Goal: Information Seeking & Learning: Learn about a topic

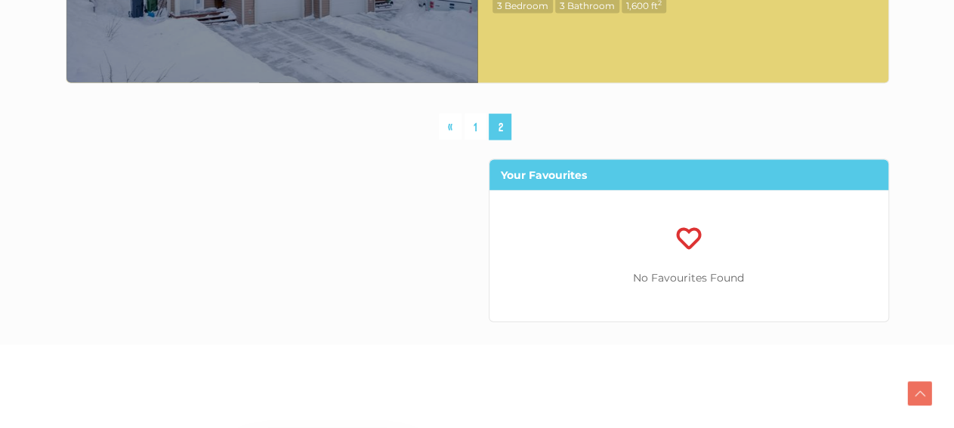
scroll to position [7329, 0]
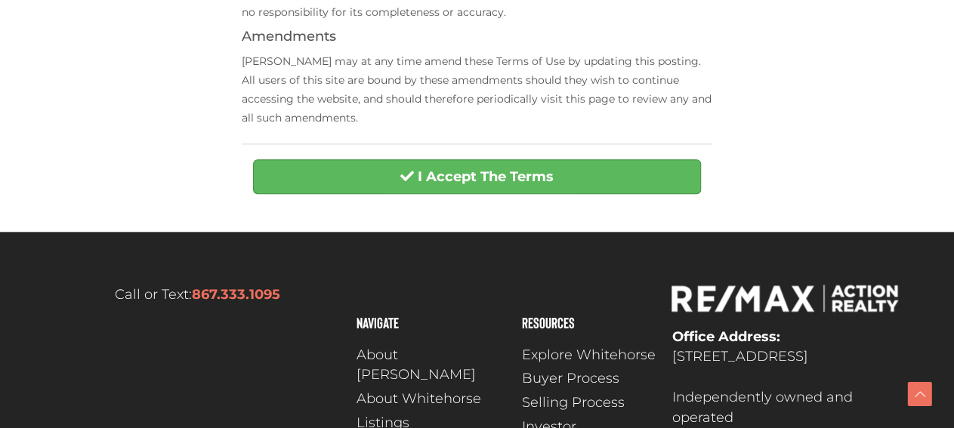
scroll to position [732, 0]
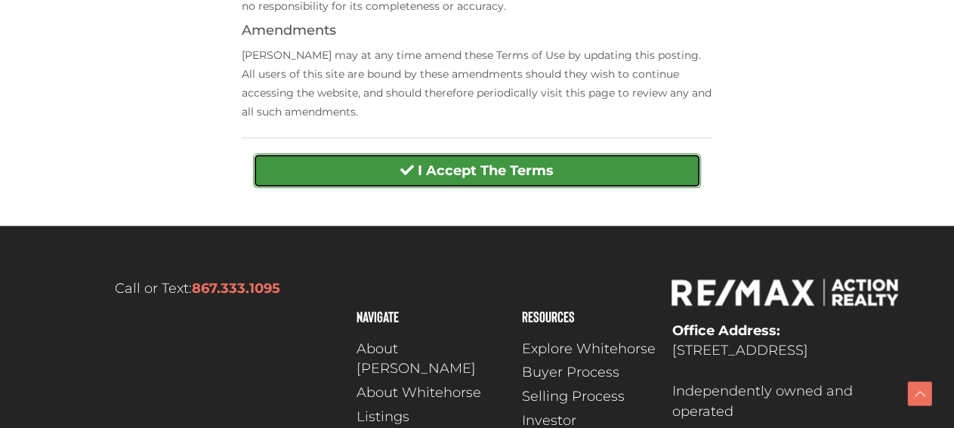
click at [517, 172] on strong "I Accept The Terms" at bounding box center [486, 170] width 136 height 17
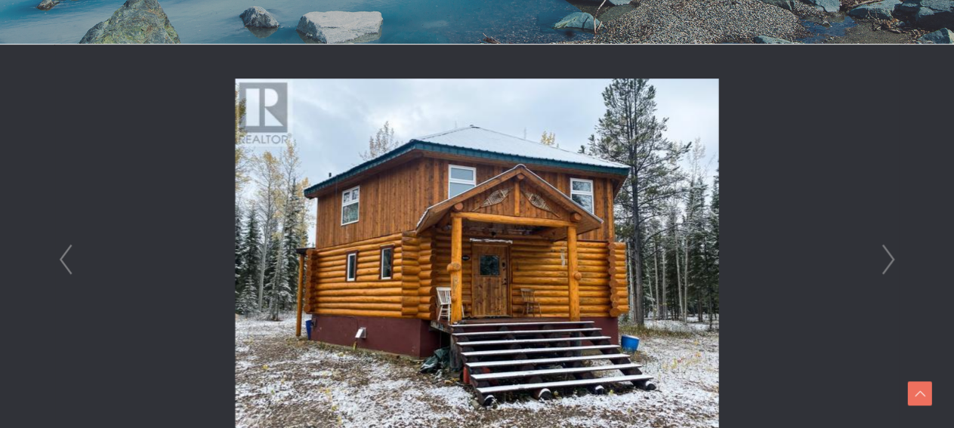
scroll to position [550, 0]
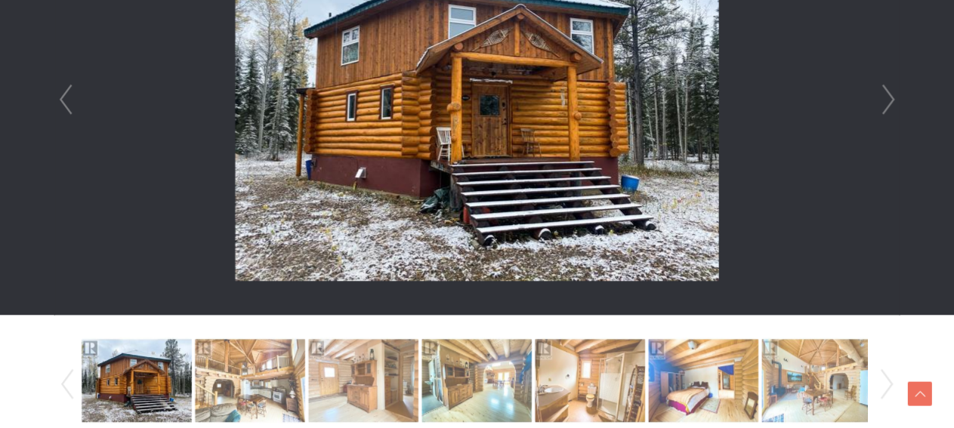
click at [893, 88] on link "Next" at bounding box center [888, 99] width 23 height 430
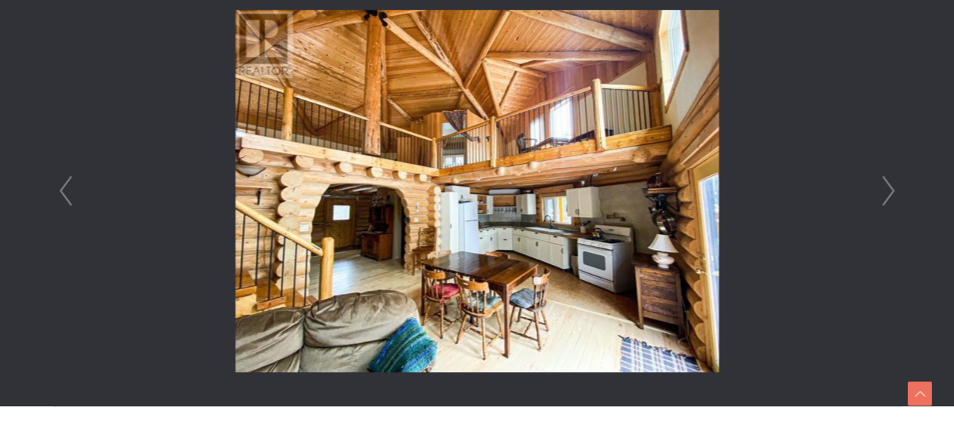
scroll to position [366, 0]
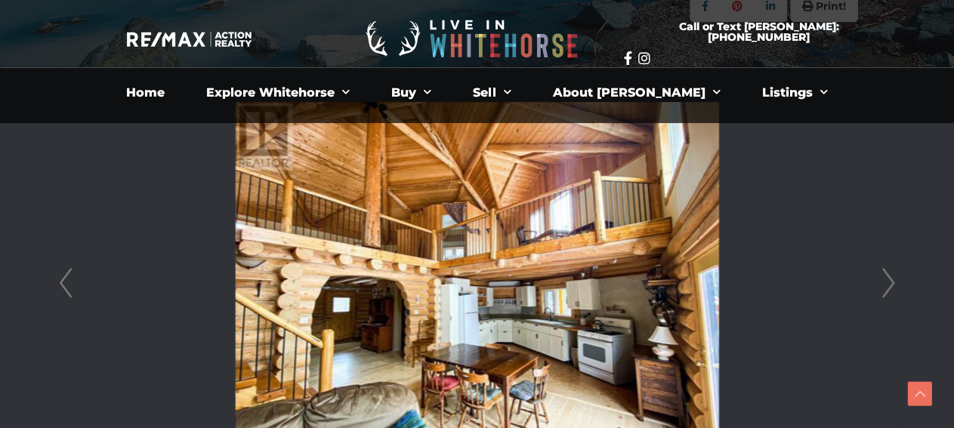
click at [890, 282] on link "Next" at bounding box center [888, 283] width 23 height 430
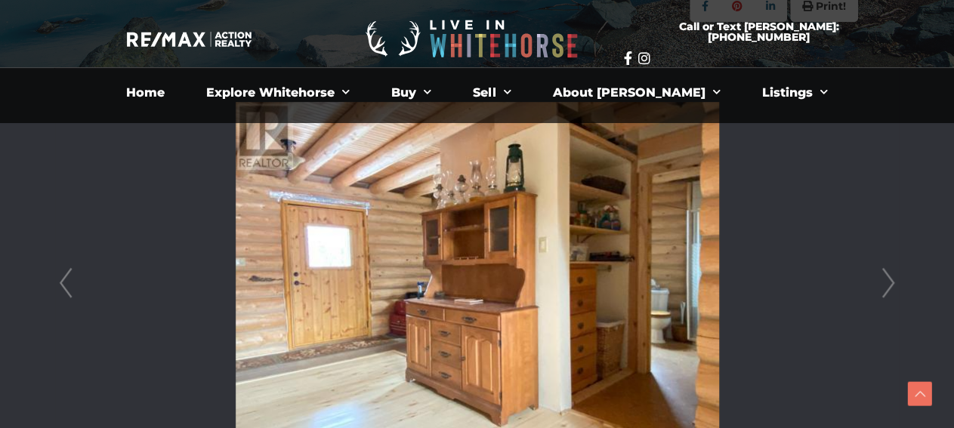
click at [890, 282] on link "Next" at bounding box center [888, 283] width 23 height 430
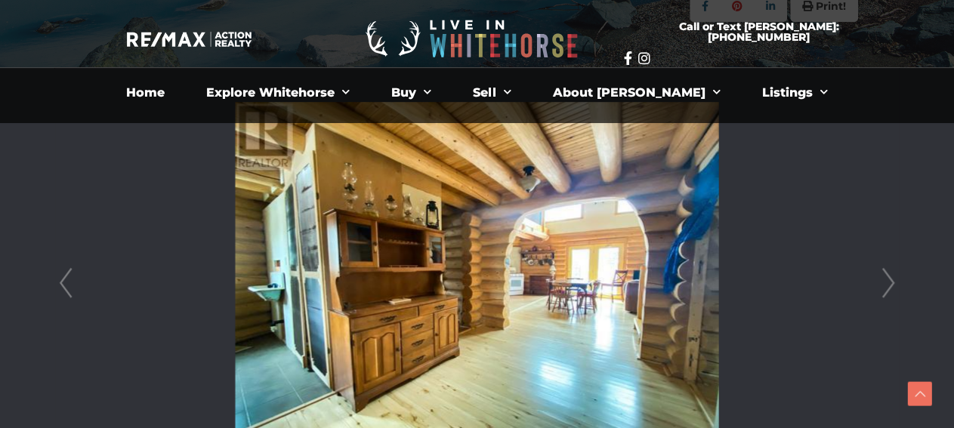
click at [890, 282] on link "Next" at bounding box center [888, 283] width 23 height 430
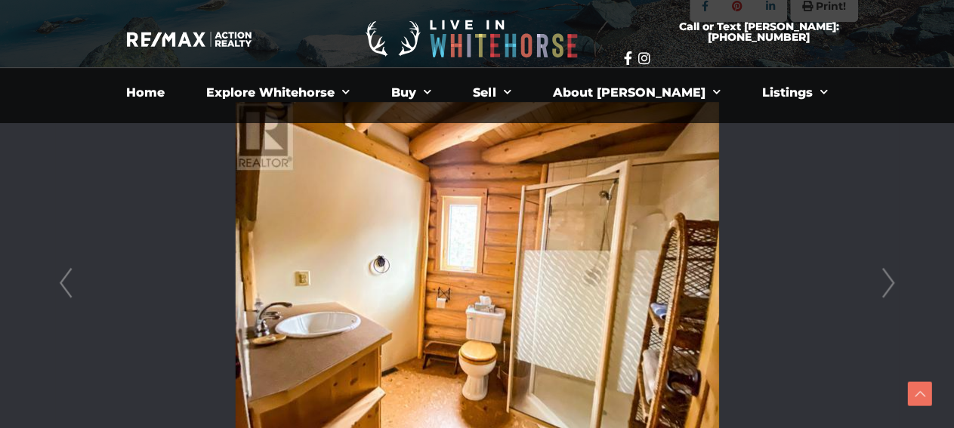
click at [890, 282] on link "Next" at bounding box center [888, 283] width 23 height 430
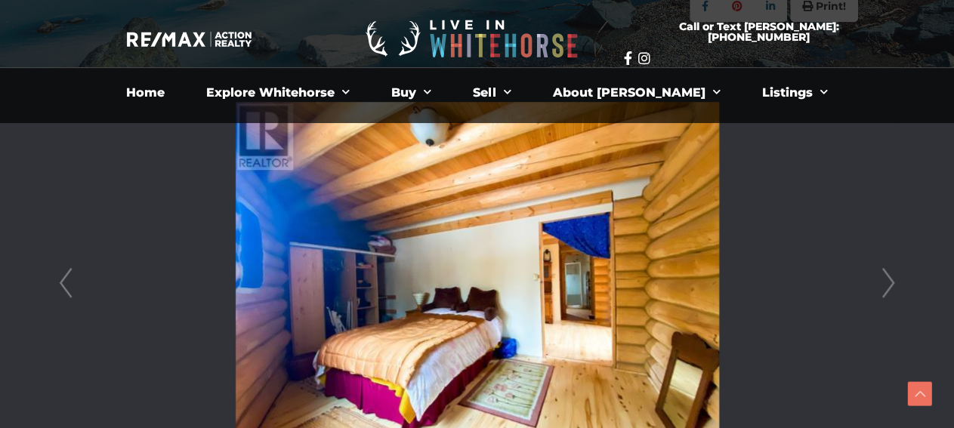
click at [890, 282] on link "Next" at bounding box center [888, 283] width 23 height 430
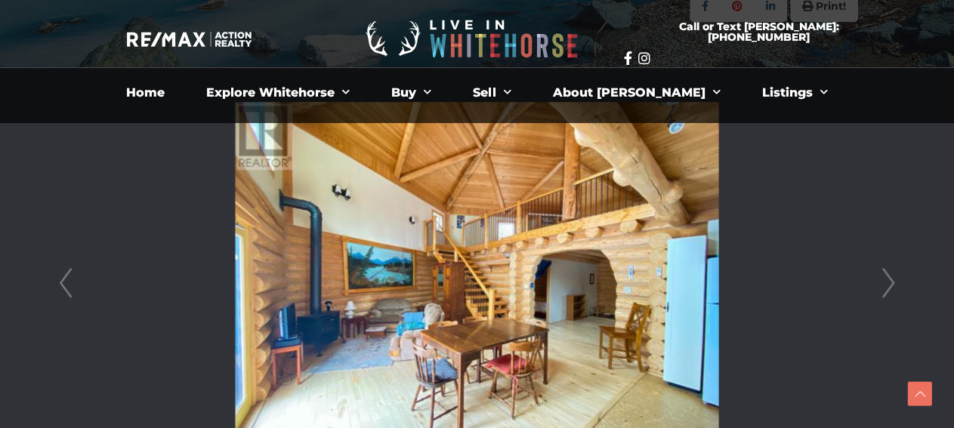
click at [890, 282] on link "Next" at bounding box center [888, 283] width 23 height 430
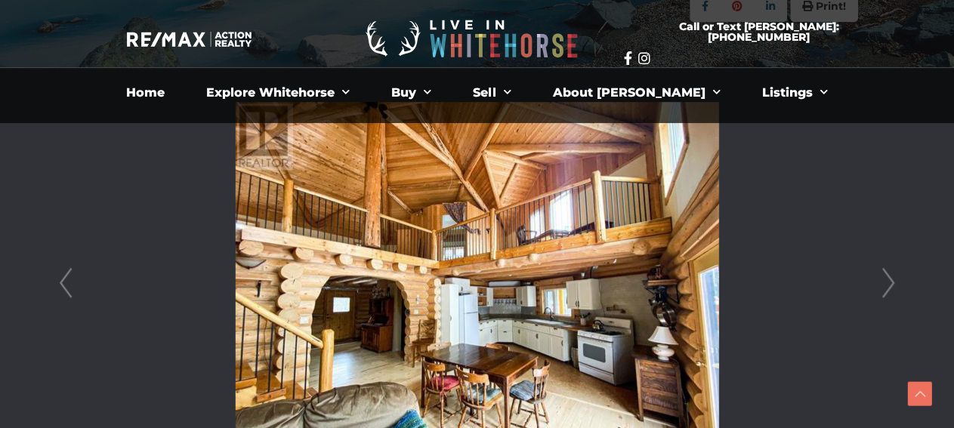
click at [890, 282] on link "Next" at bounding box center [888, 283] width 23 height 430
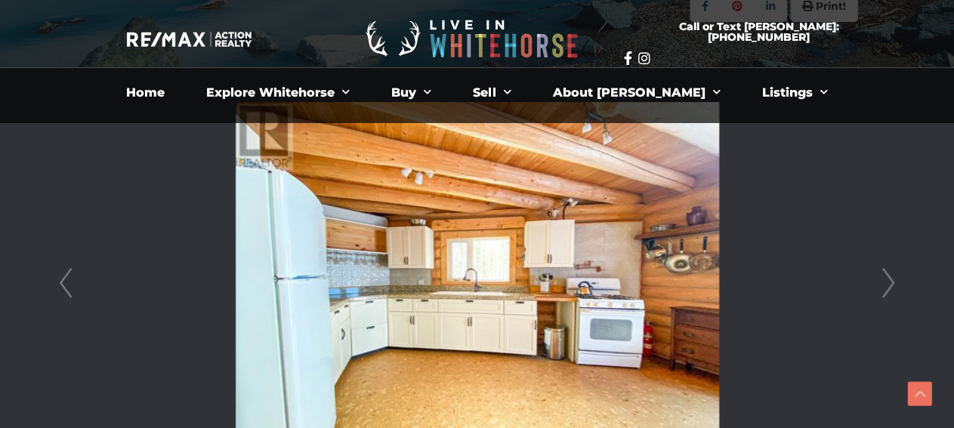
click at [890, 282] on link "Next" at bounding box center [888, 283] width 23 height 430
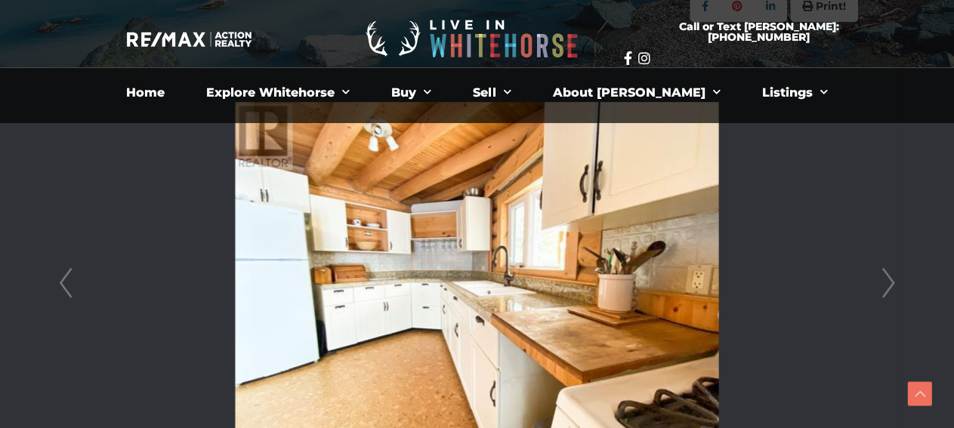
click at [890, 282] on link "Next" at bounding box center [888, 283] width 23 height 430
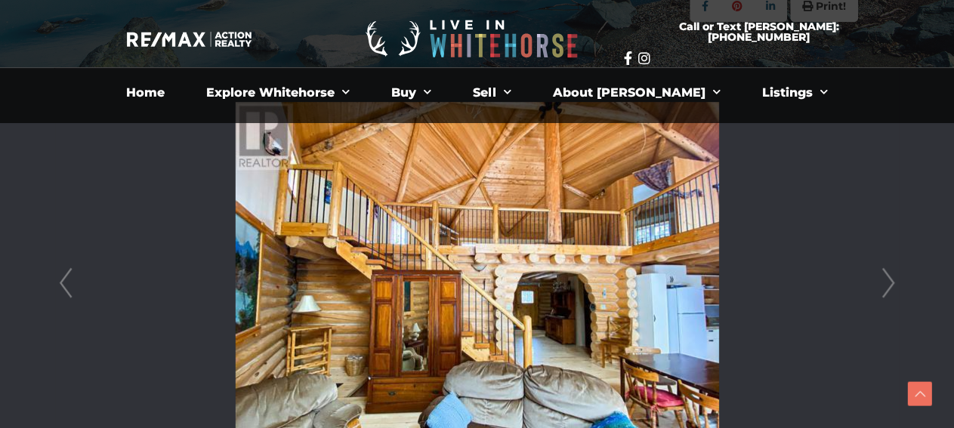
click at [890, 282] on link "Next" at bounding box center [888, 283] width 23 height 430
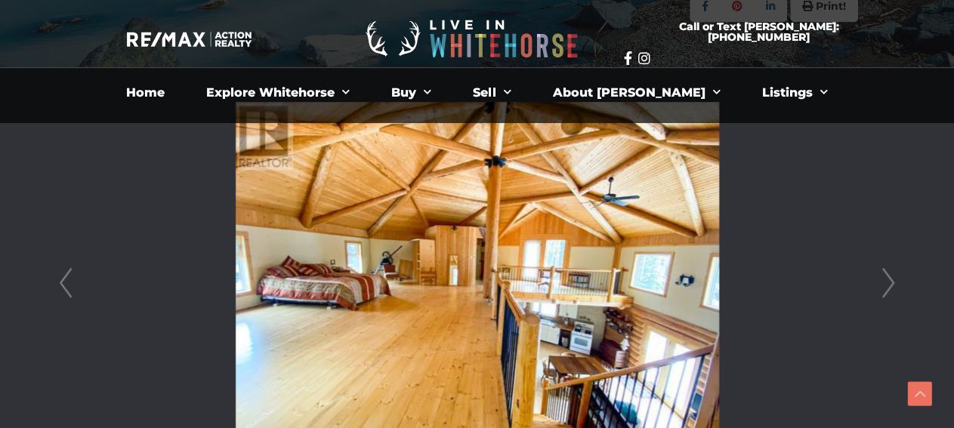
click at [890, 282] on link "Next" at bounding box center [888, 283] width 23 height 430
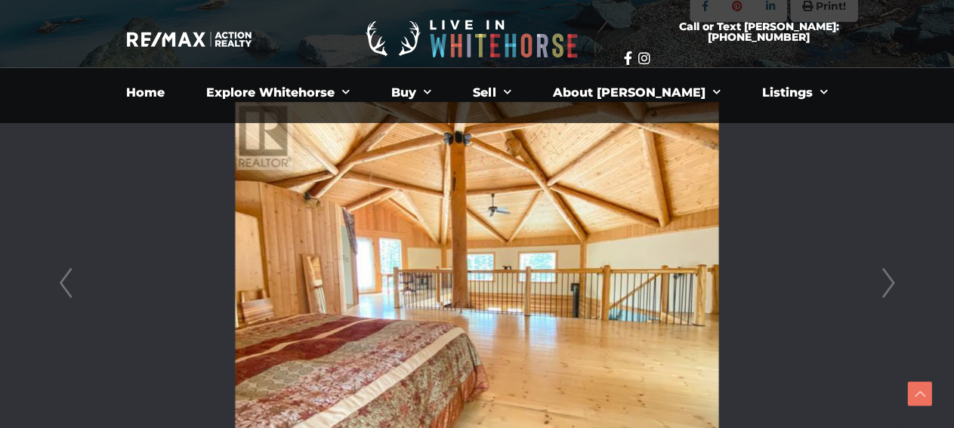
click at [890, 282] on link "Next" at bounding box center [888, 283] width 23 height 430
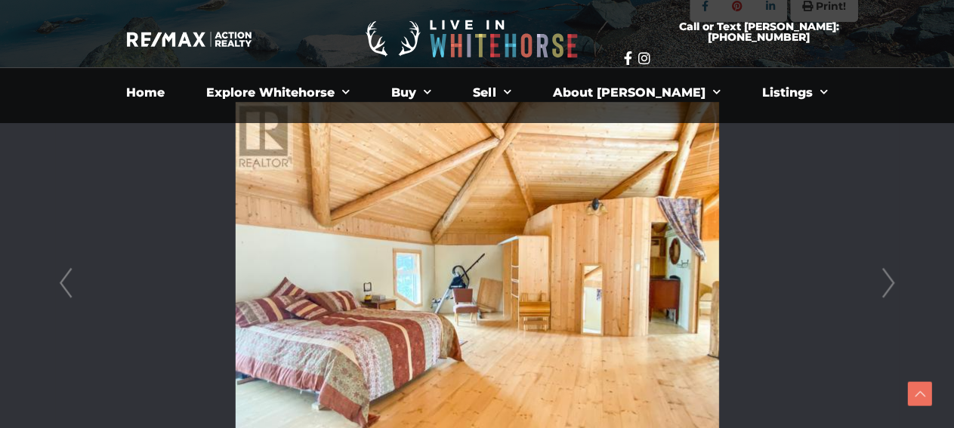
click at [890, 282] on link "Next" at bounding box center [888, 283] width 23 height 430
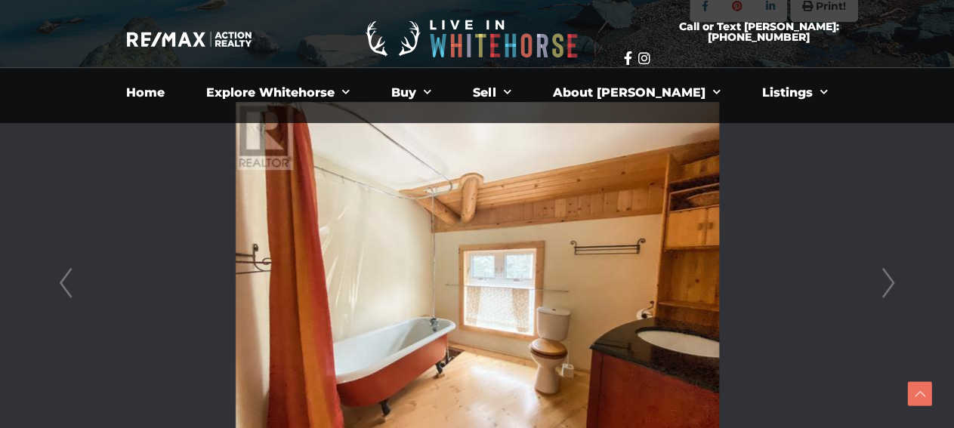
click at [890, 282] on link "Next" at bounding box center [888, 283] width 23 height 430
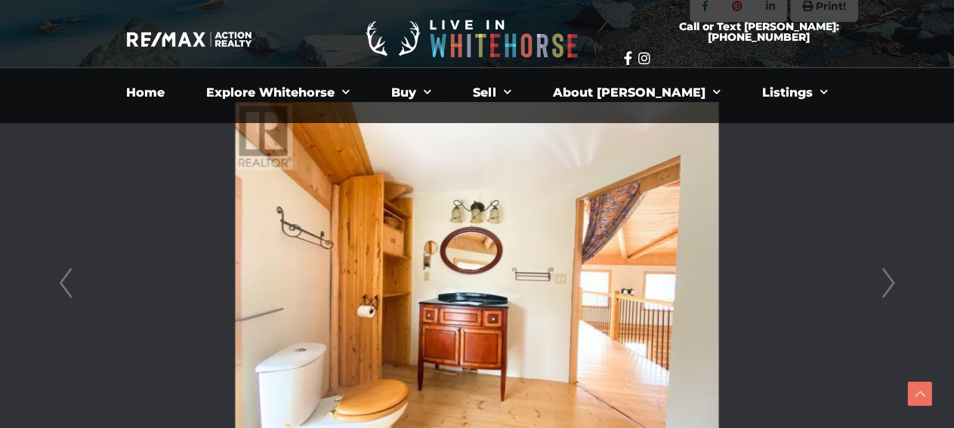
click at [890, 282] on link "Next" at bounding box center [888, 283] width 23 height 430
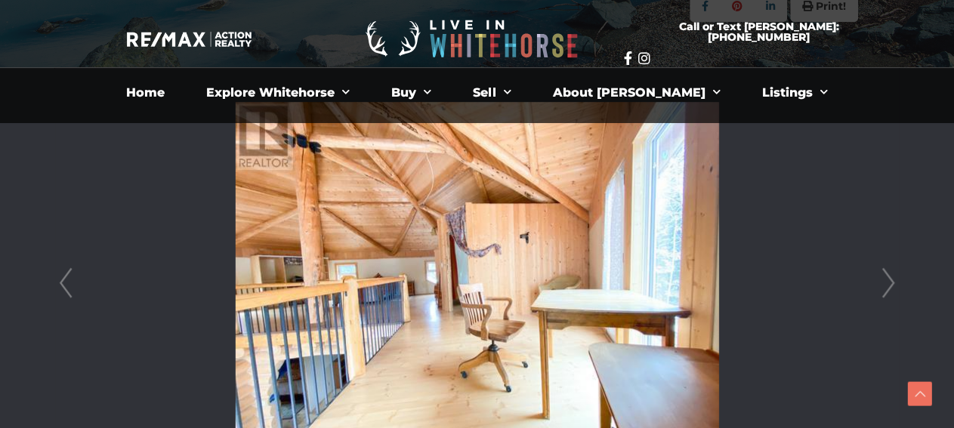
click at [890, 282] on link "Next" at bounding box center [888, 283] width 23 height 430
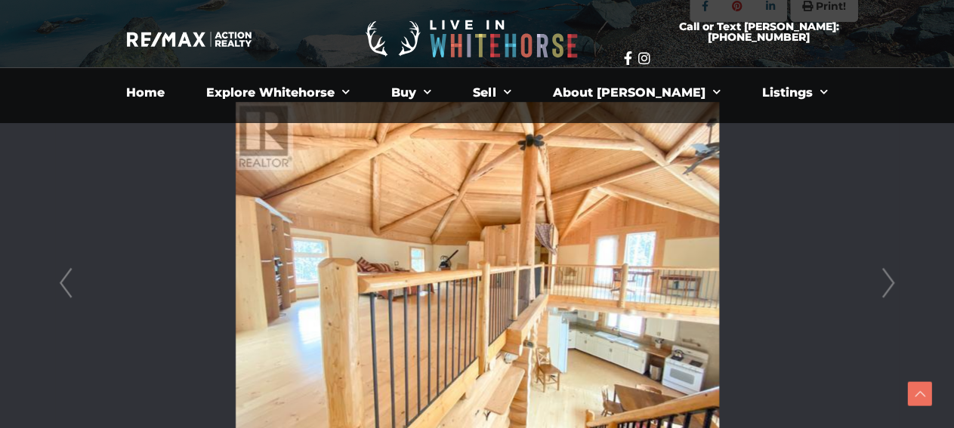
click at [890, 282] on link "Next" at bounding box center [888, 283] width 23 height 430
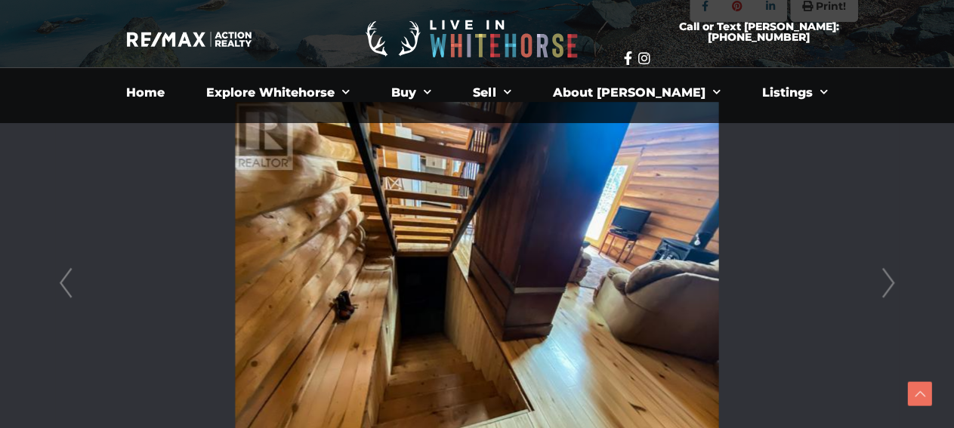
click at [890, 282] on link "Next" at bounding box center [888, 283] width 23 height 430
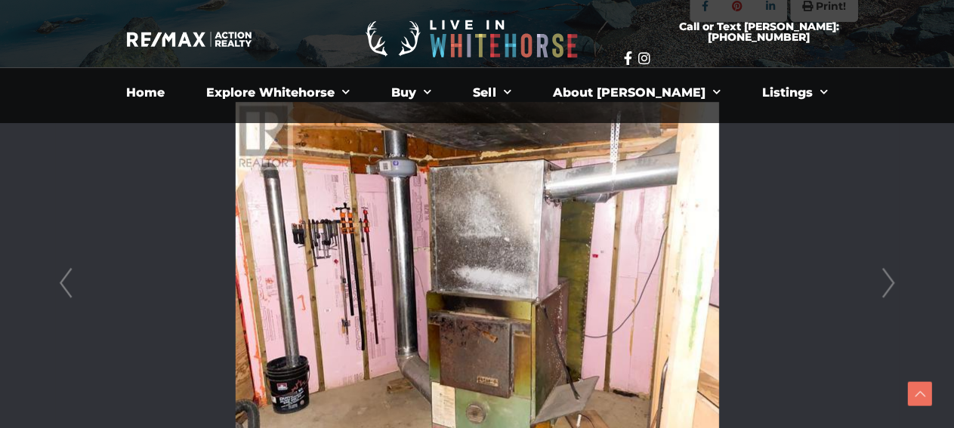
click at [890, 282] on link "Next" at bounding box center [888, 283] width 23 height 430
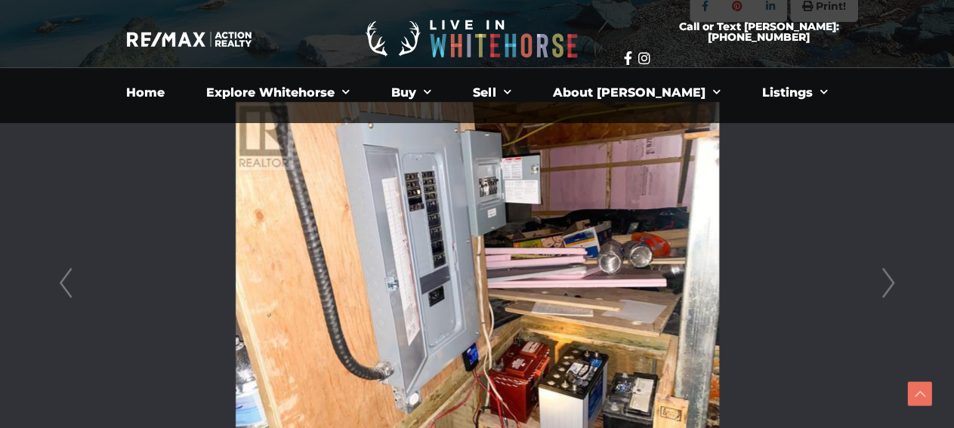
click at [890, 282] on link "Next" at bounding box center [888, 283] width 23 height 430
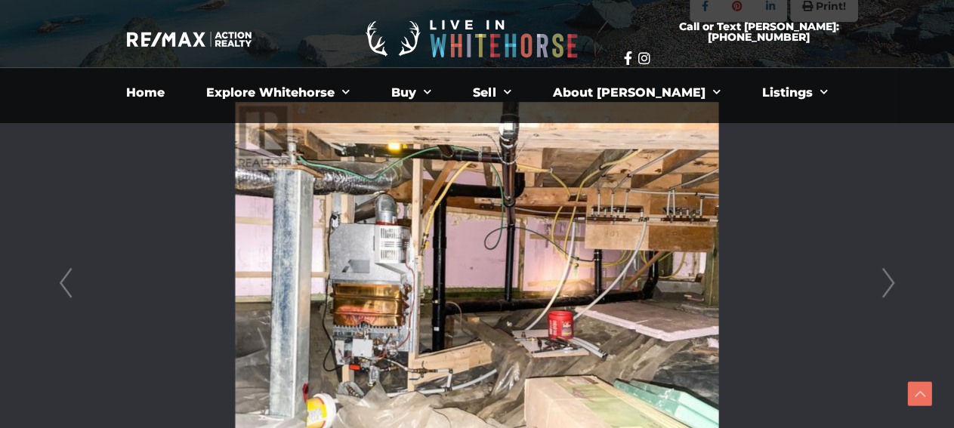
click at [890, 282] on link "Next" at bounding box center [888, 283] width 23 height 430
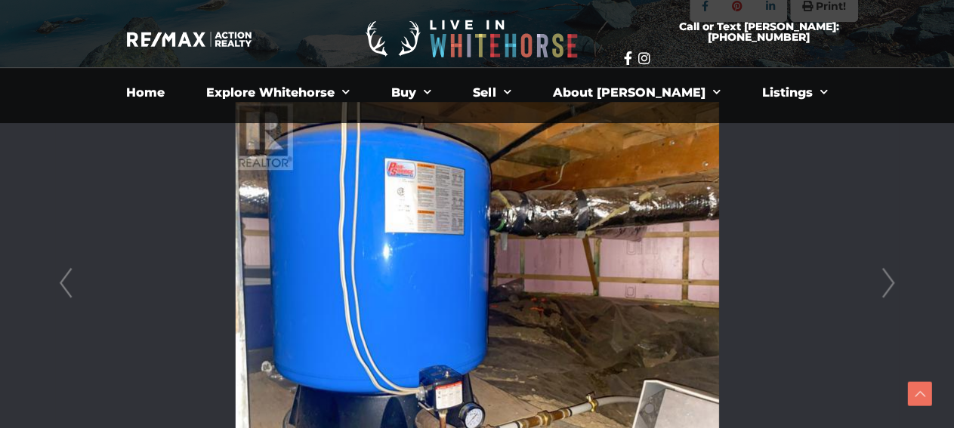
click at [890, 282] on link "Next" at bounding box center [888, 283] width 23 height 430
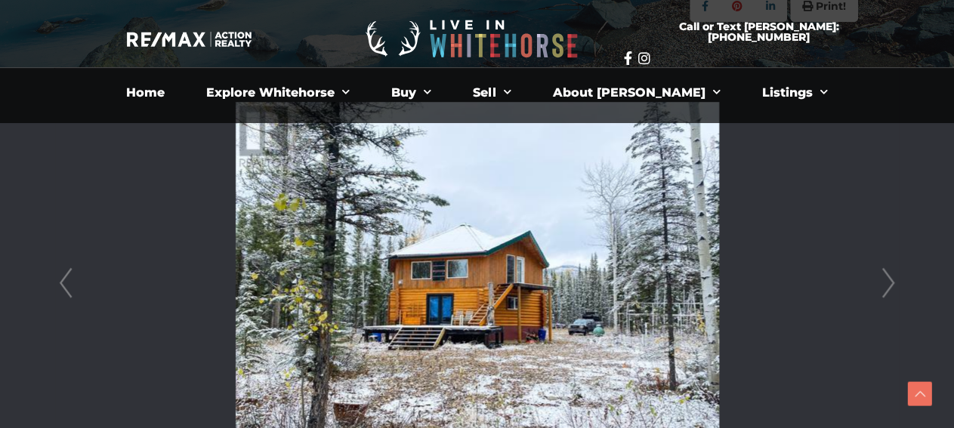
click at [890, 282] on link "Next" at bounding box center [888, 283] width 23 height 430
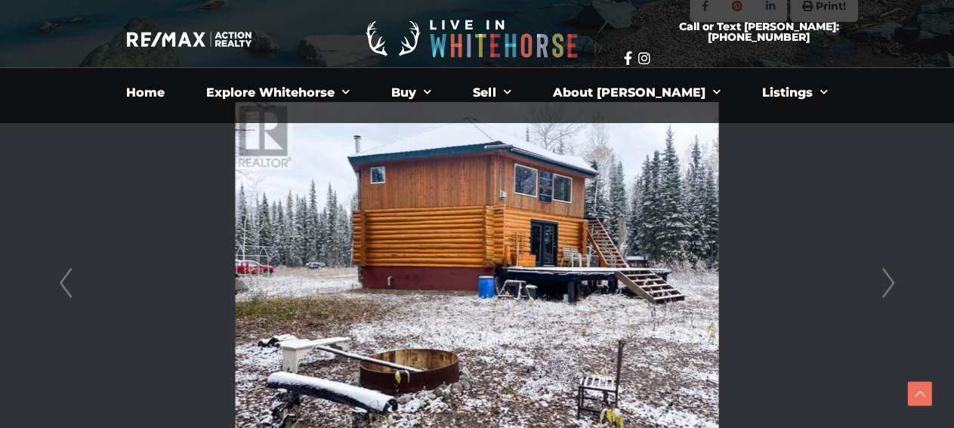
click at [890, 282] on link "Next" at bounding box center [888, 283] width 23 height 430
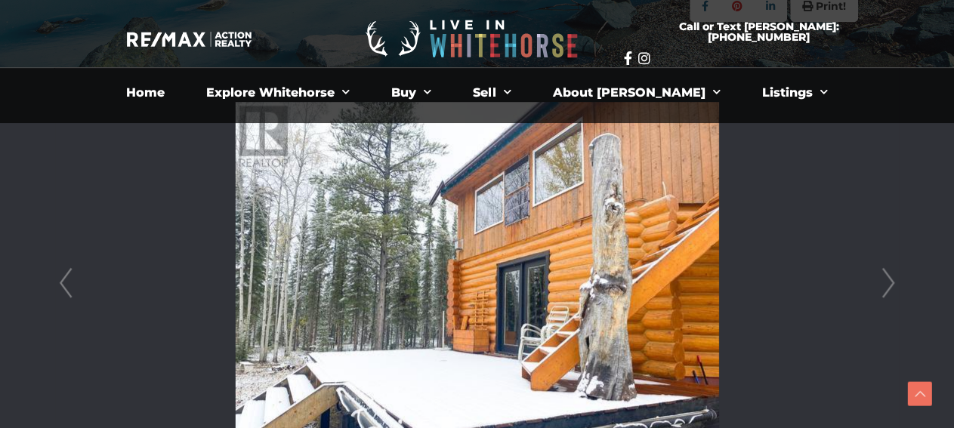
click at [890, 282] on link "Next" at bounding box center [888, 283] width 23 height 430
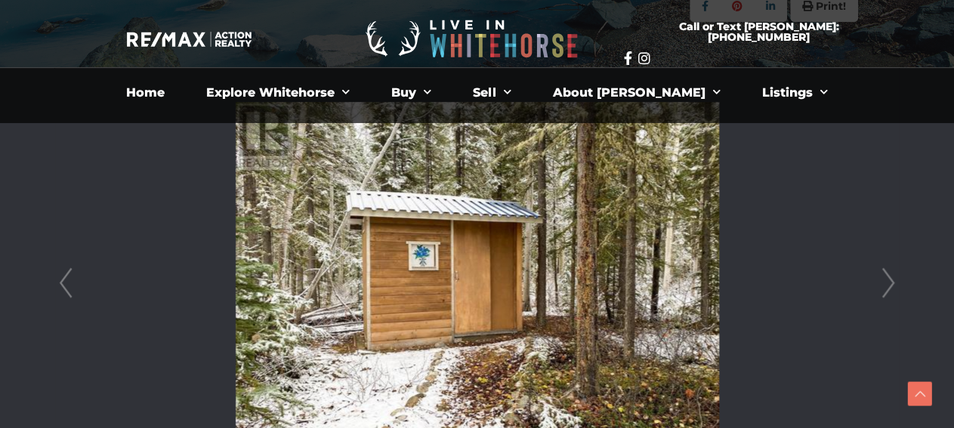
click at [890, 282] on link "Next" at bounding box center [888, 283] width 23 height 430
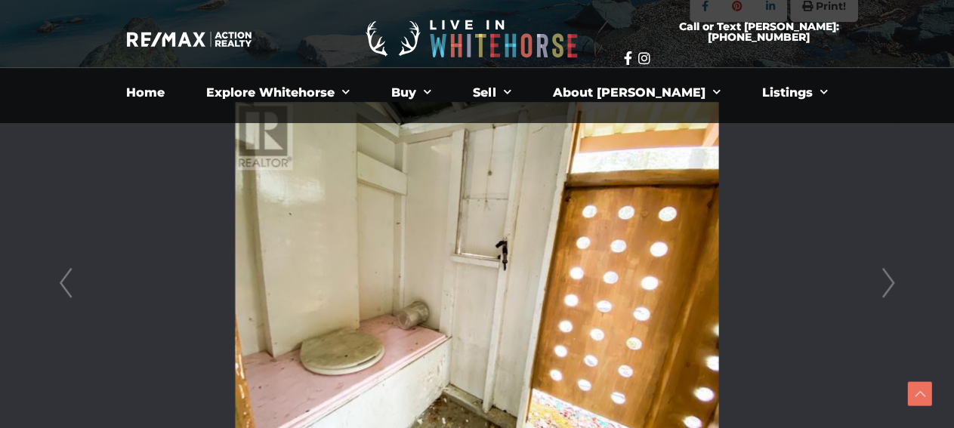
click at [890, 282] on link "Next" at bounding box center [888, 283] width 23 height 430
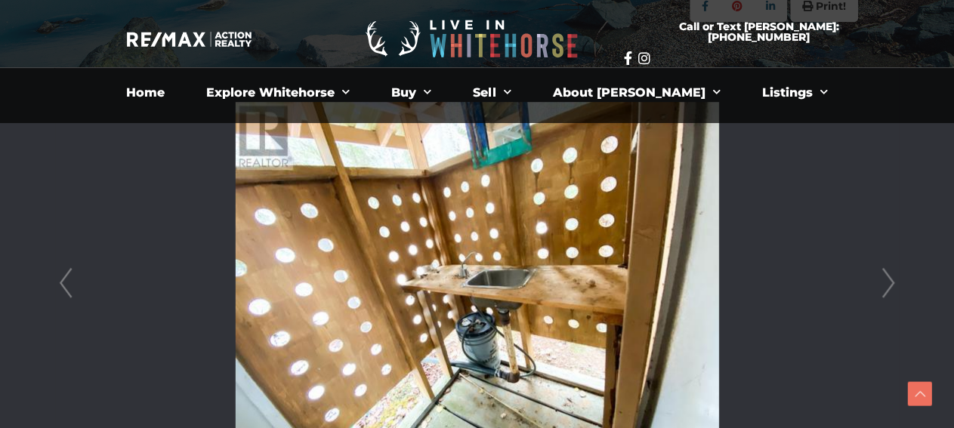
click at [890, 282] on link "Next" at bounding box center [888, 283] width 23 height 430
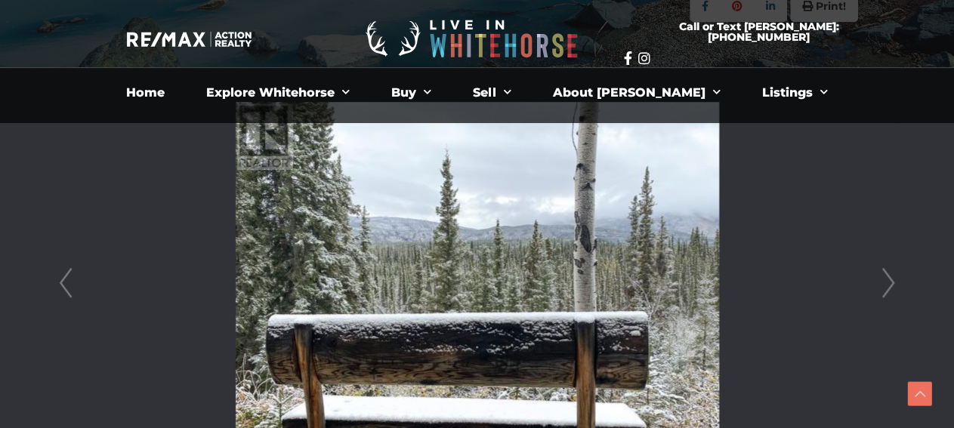
click at [890, 282] on link "Next" at bounding box center [888, 283] width 23 height 430
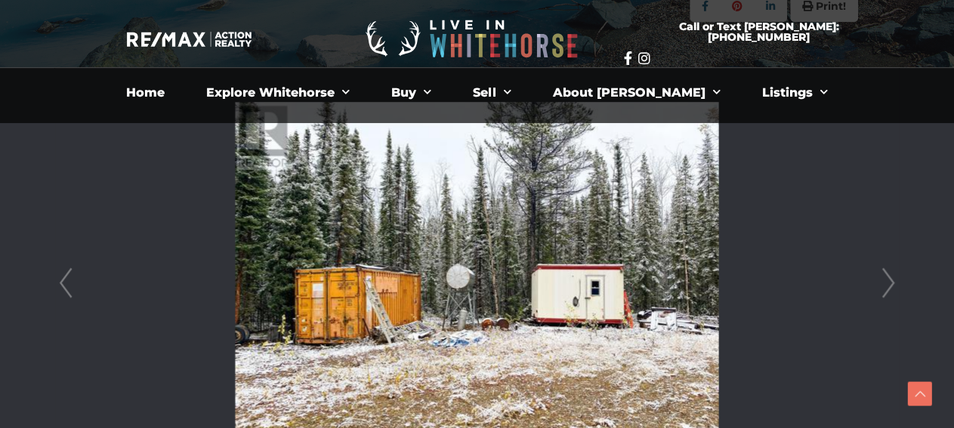
click at [890, 281] on link "Next" at bounding box center [888, 283] width 23 height 430
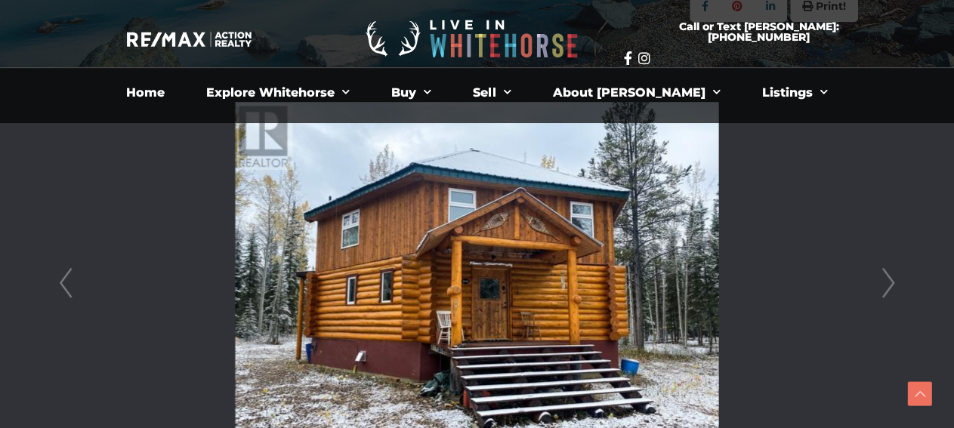
click at [890, 281] on link "Next" at bounding box center [888, 283] width 23 height 430
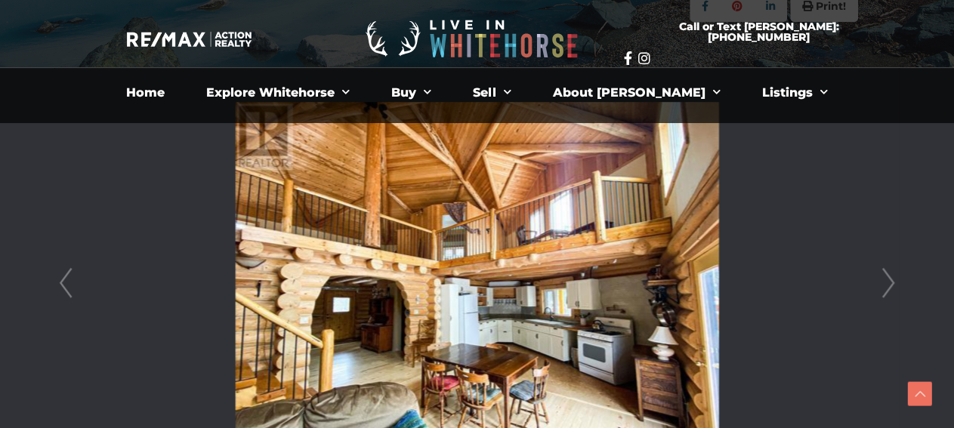
click at [838, 207] on li at bounding box center [477, 283] width 846 height 430
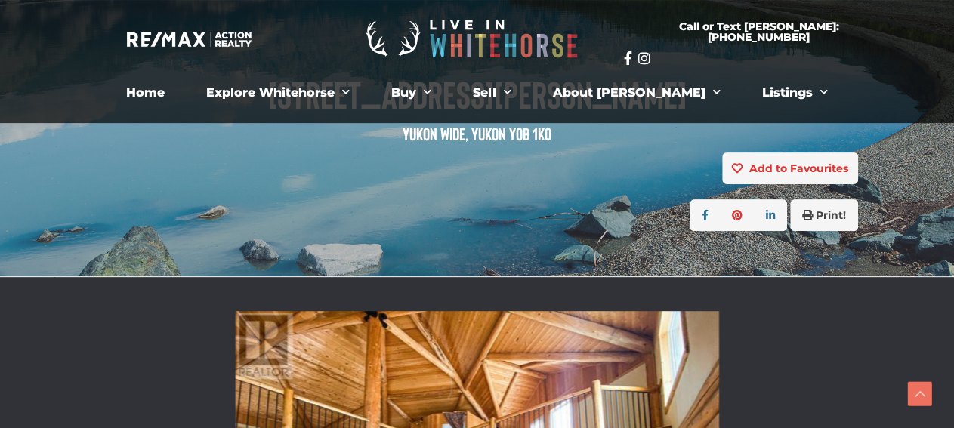
scroll to position [0, 0]
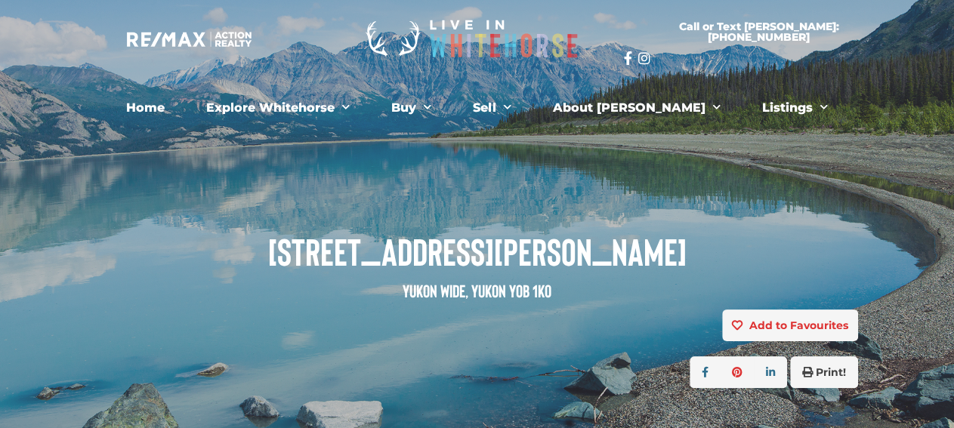
drag, startPoint x: 283, startPoint y: 247, endPoint x: 661, endPoint y: 250, distance: 377.6
click at [676, 251] on span "[STREET_ADDRESS][PERSON_NAME]" at bounding box center [477, 251] width 762 height 42
copy span "[STREET_ADDRESS][PERSON_NAME]"
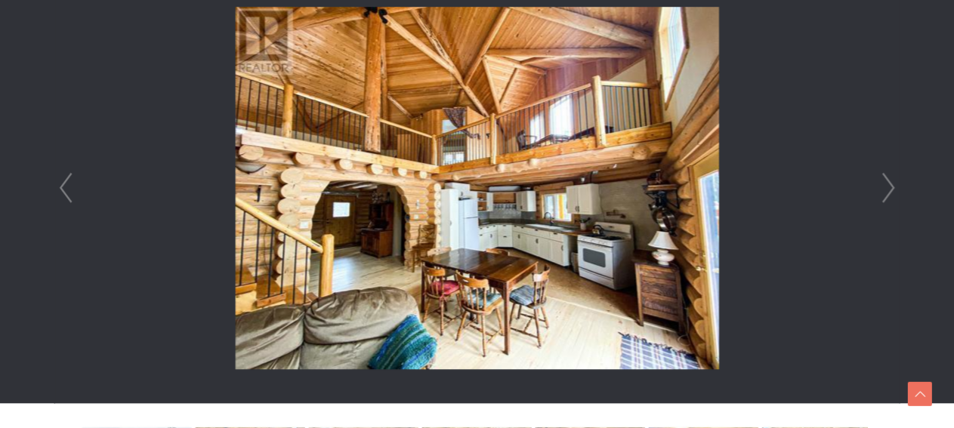
scroll to position [550, 0]
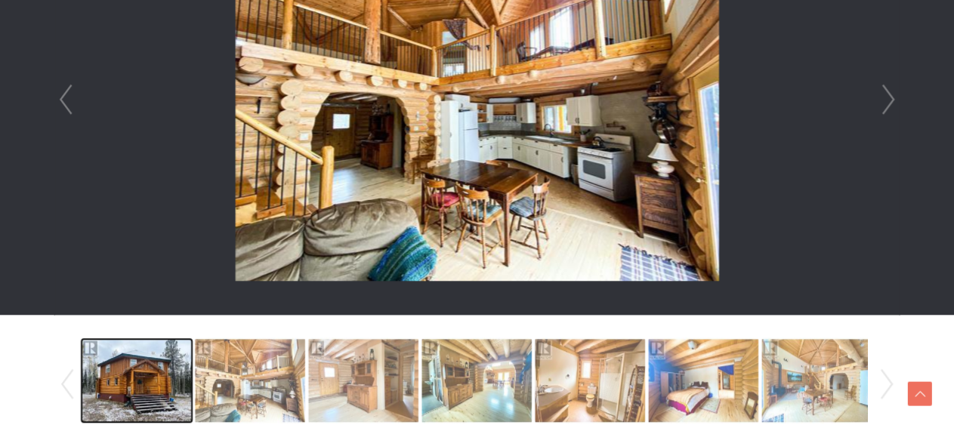
click at [137, 377] on img at bounding box center [137, 381] width 110 height 86
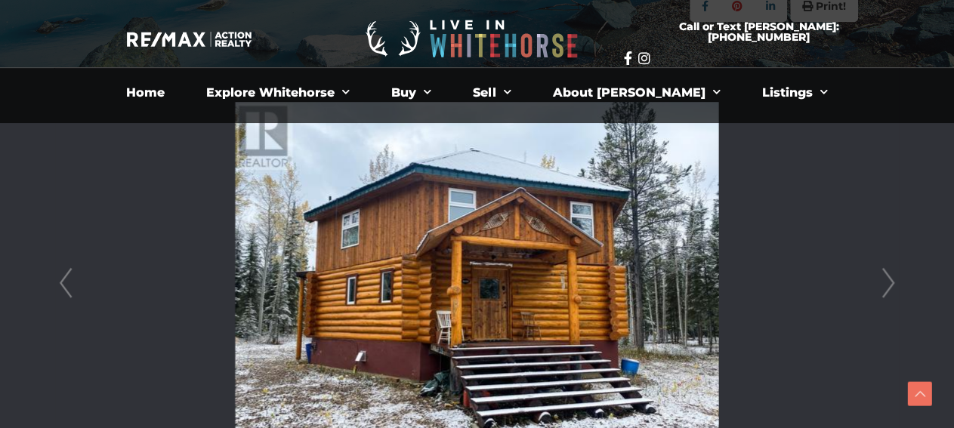
scroll to position [0, 0]
